Goal: Navigation & Orientation: Find specific page/section

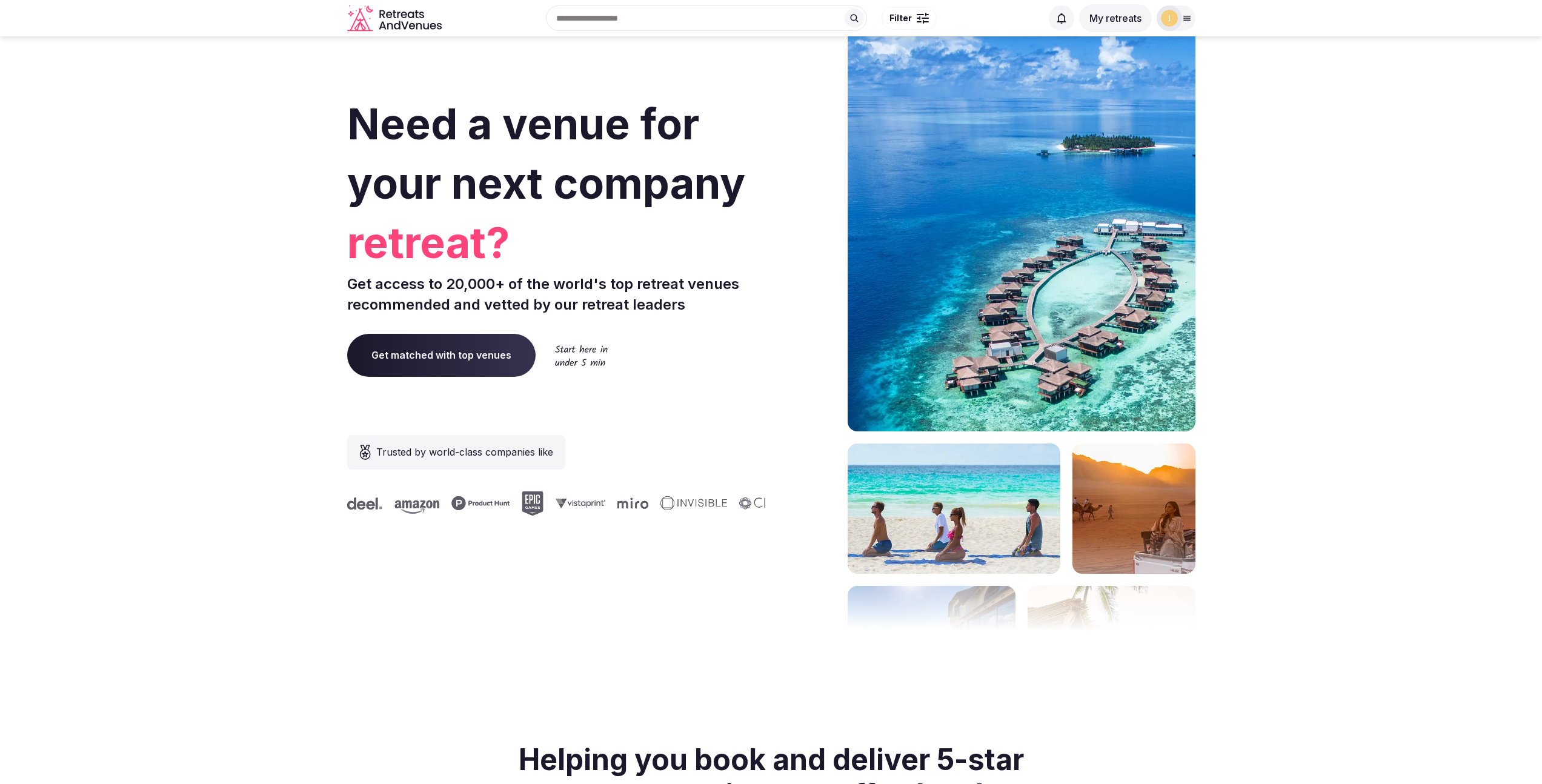
click at [1110, 20] on button "My retreats" at bounding box center [1116, 18] width 72 height 28
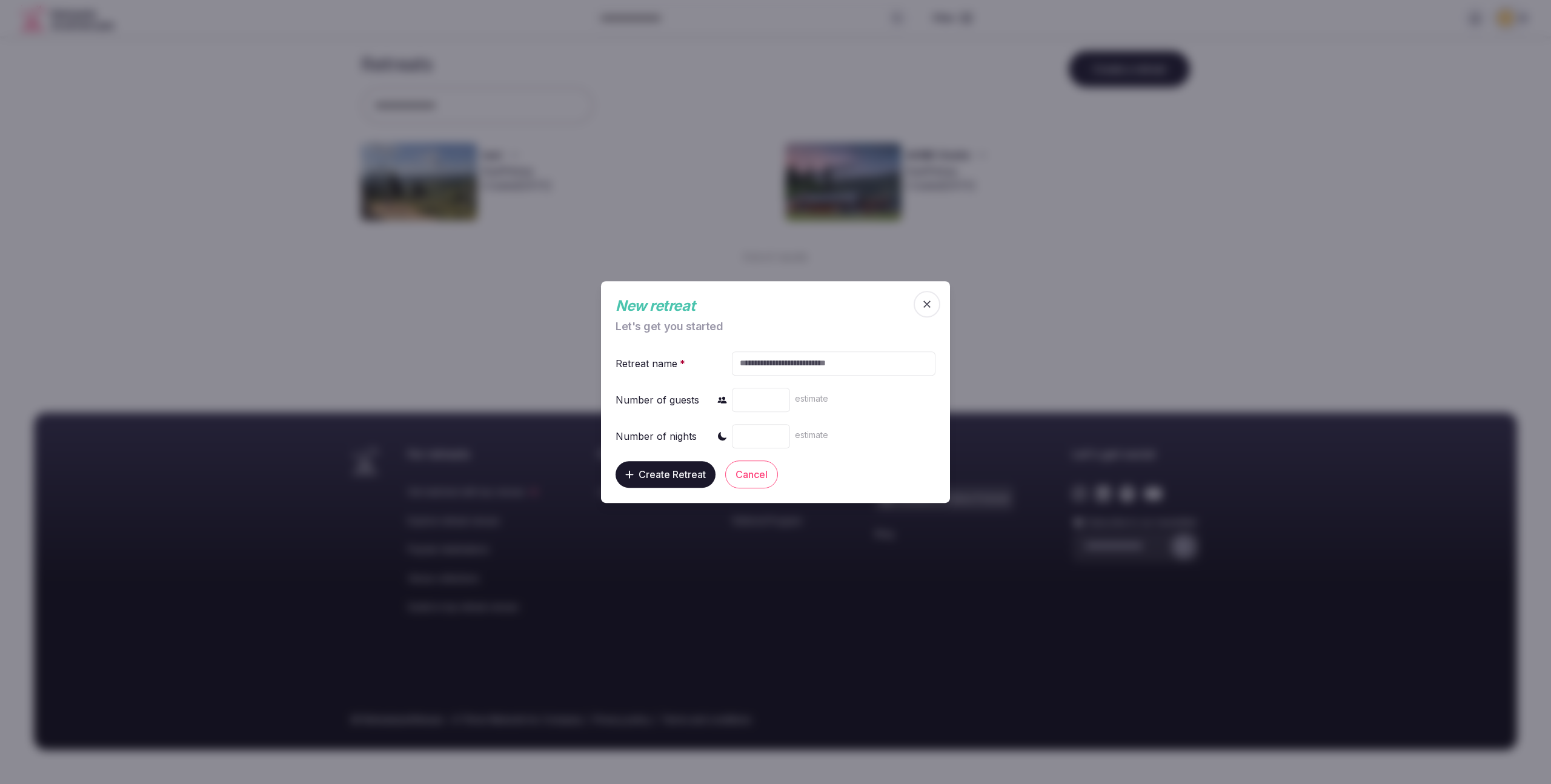
click at [928, 304] on icon "button" at bounding box center [927, 304] width 12 height 12
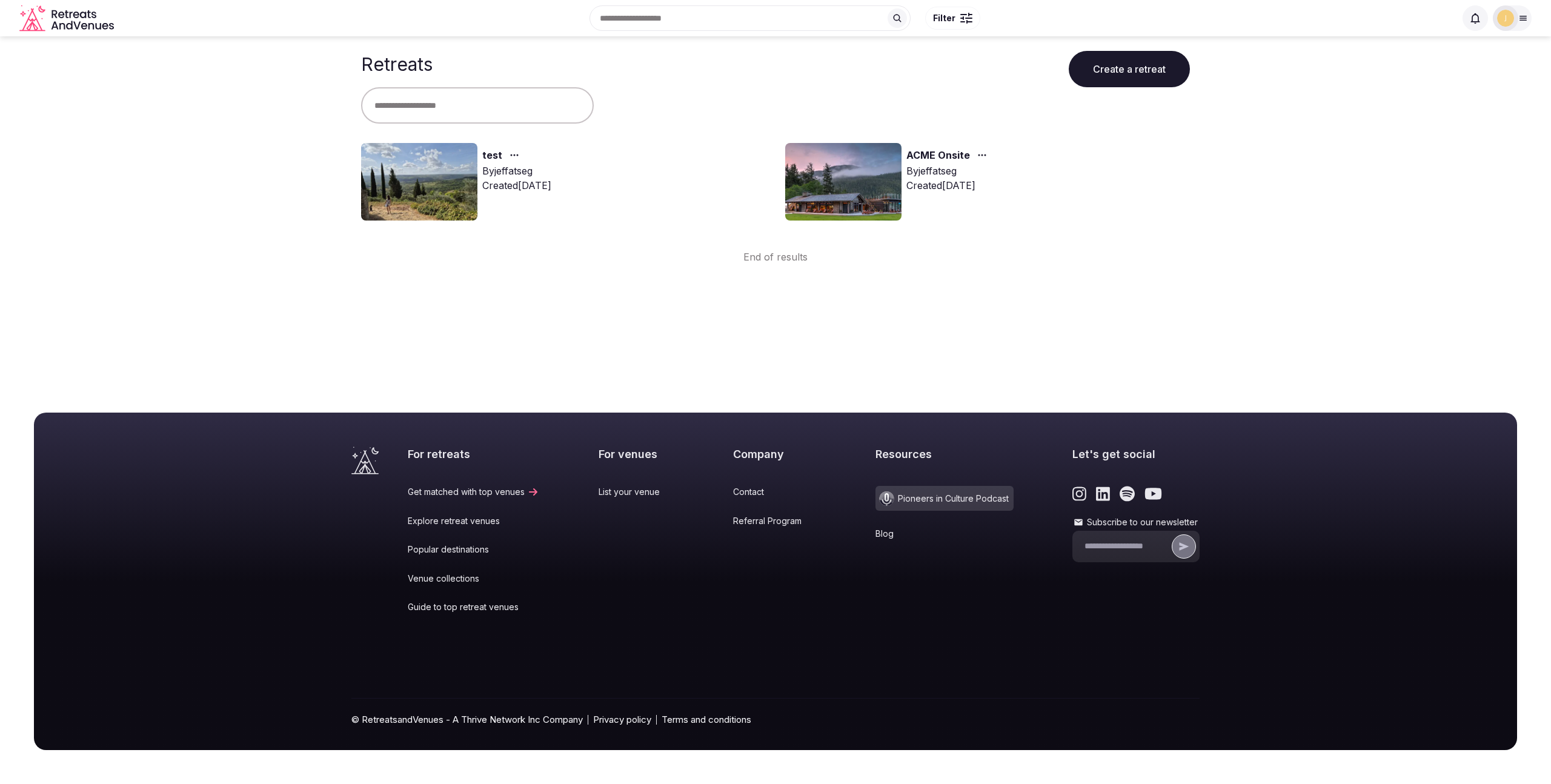
click at [668, 17] on input "text" at bounding box center [750, 18] width 321 height 25
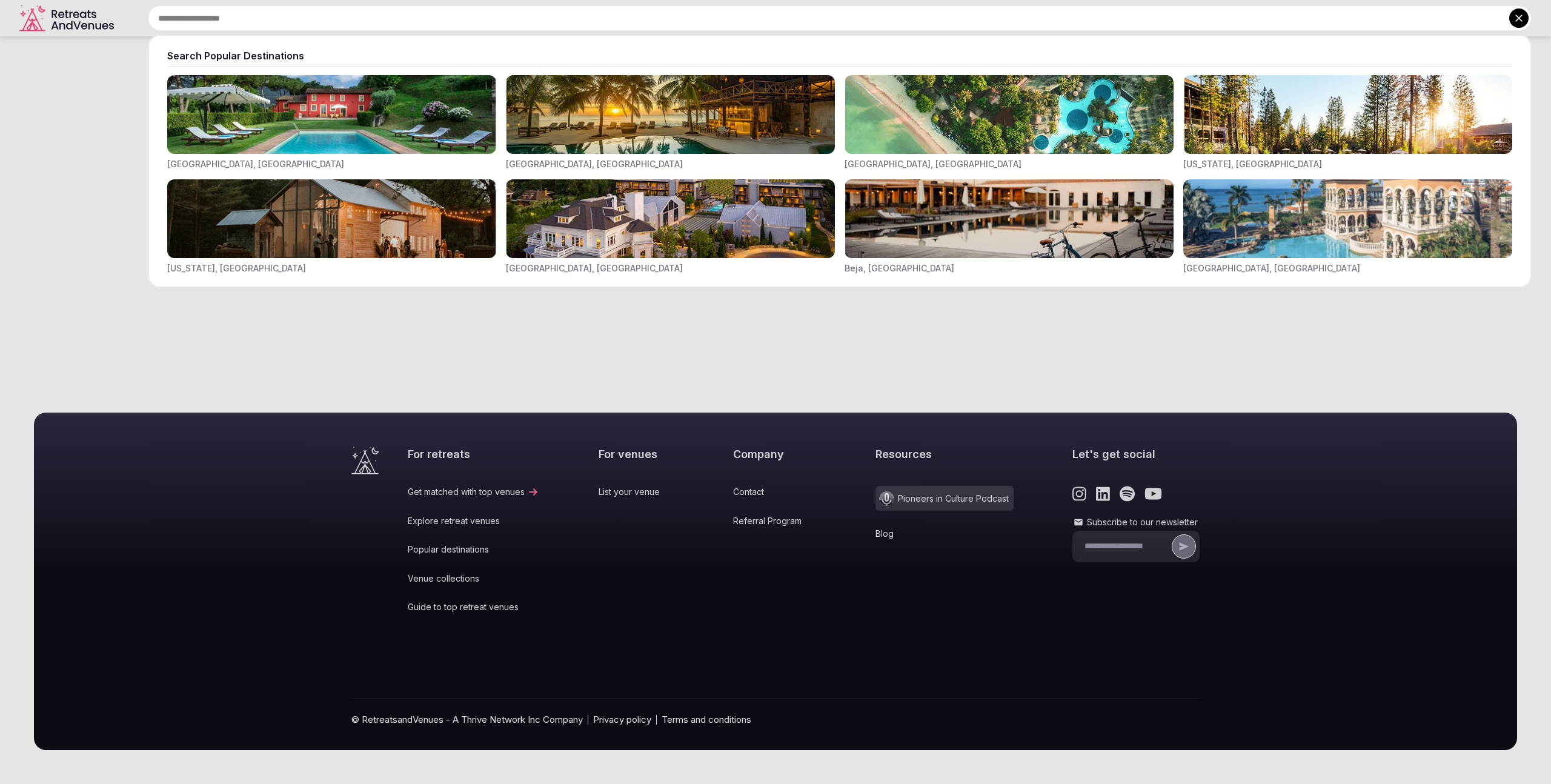
click at [404, 130] on img "Visit venues for Toscana, Italy" at bounding box center [332, 114] width 329 height 79
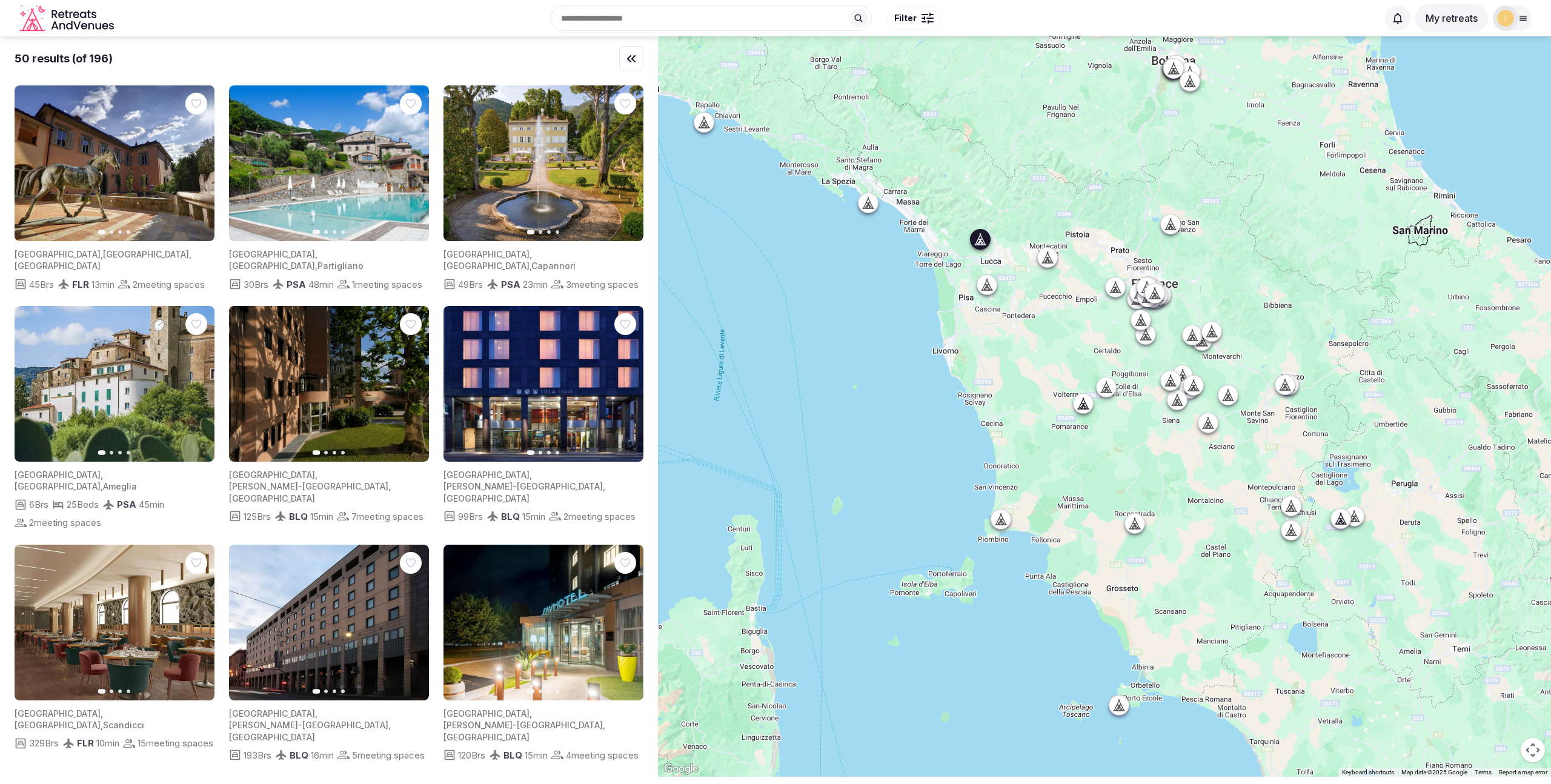
click at [360, 212] on img at bounding box center [328, 163] width 200 height 156
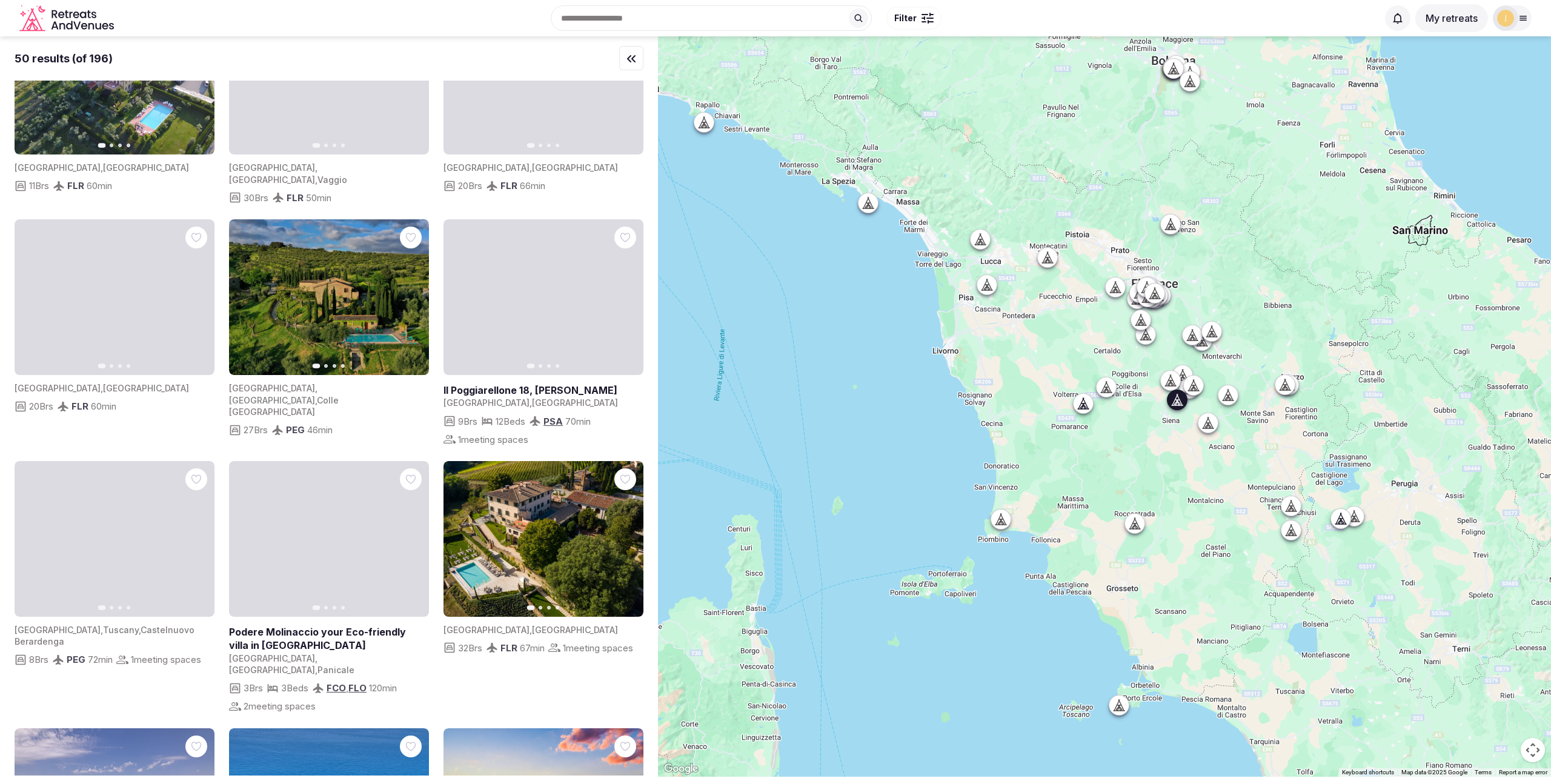
scroll to position [1231, 0]
